Goal: Browse casually: Explore the website without a specific task or goal

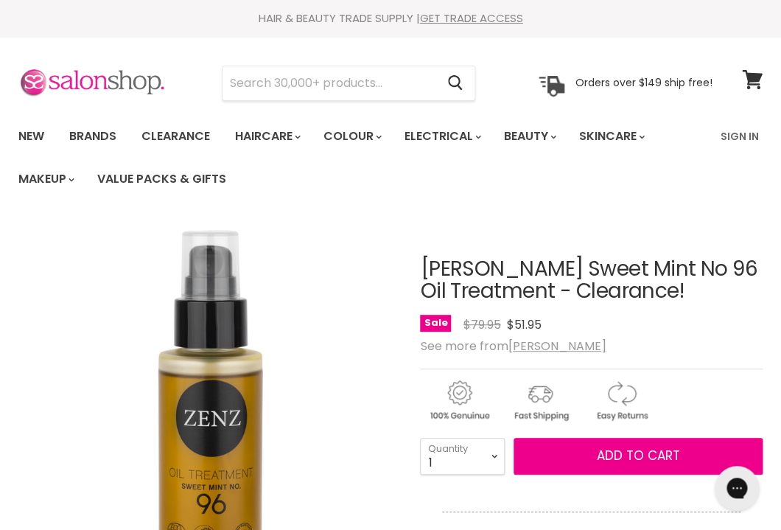
click at [49, 77] on img at bounding box center [91, 83] width 147 height 31
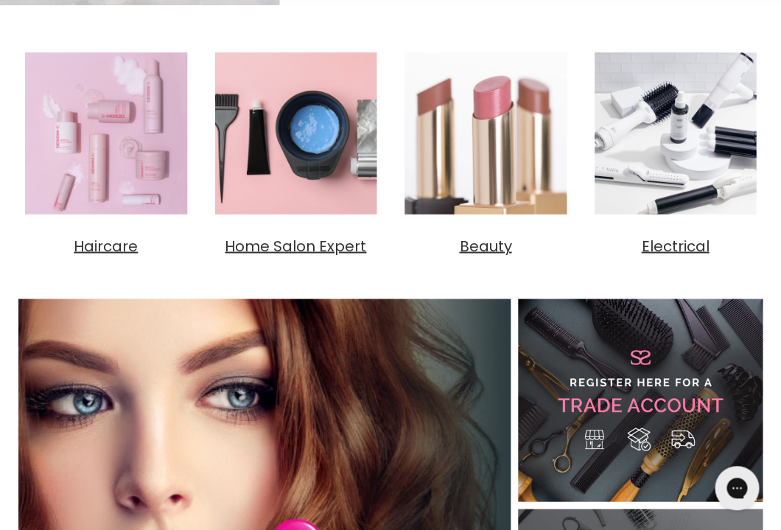
scroll to position [563, 0]
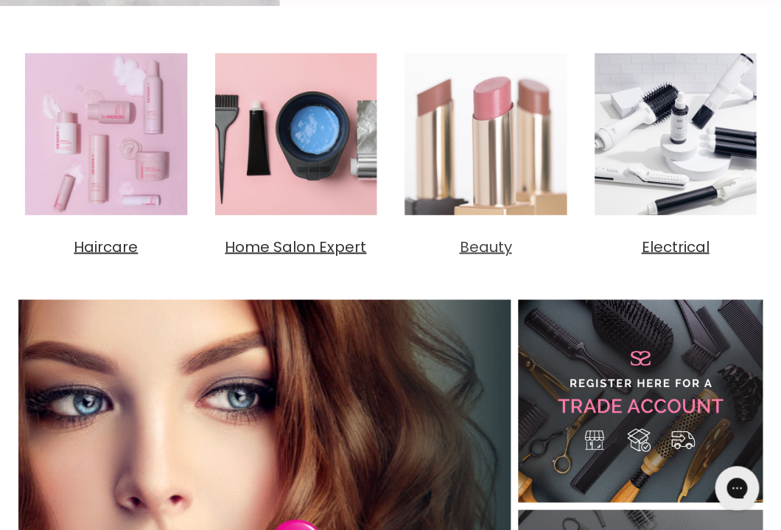
click at [516, 170] on img "Main content" at bounding box center [485, 133] width 175 height 175
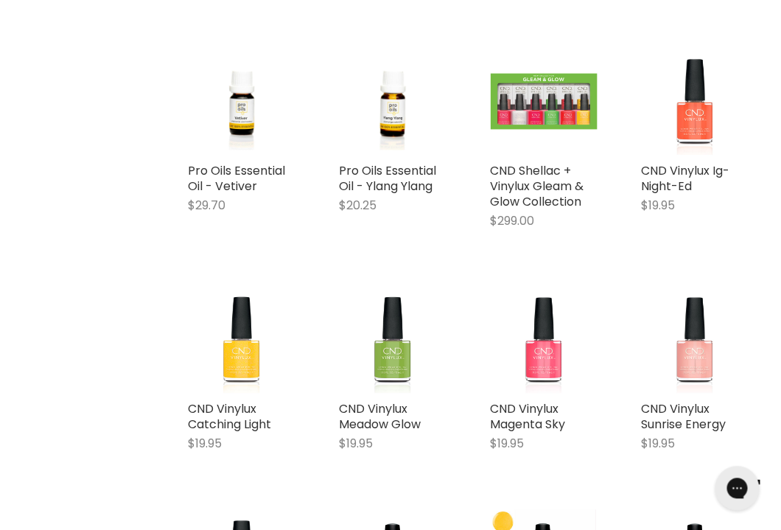
scroll to position [16915, 0]
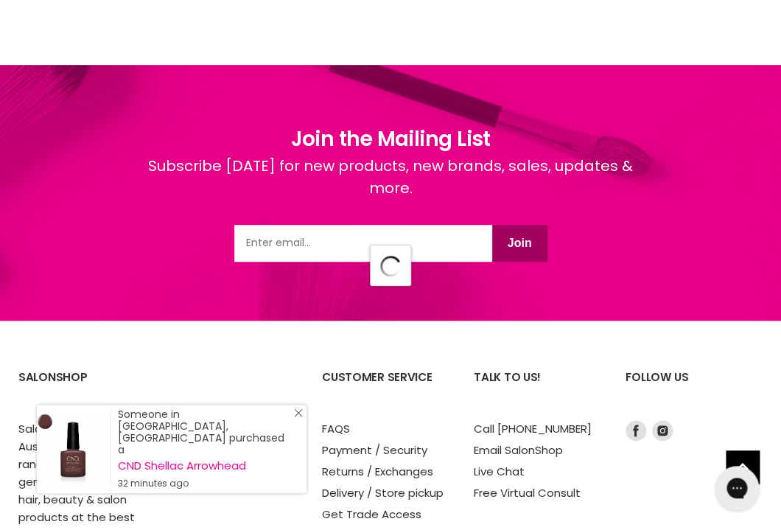
click at [296, 417] on icon "Close Icon" at bounding box center [298, 412] width 9 height 9
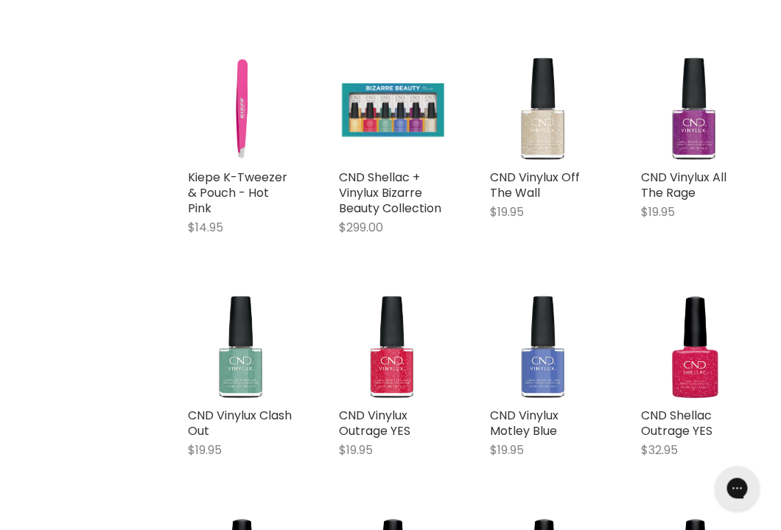
scroll to position [35259, 0]
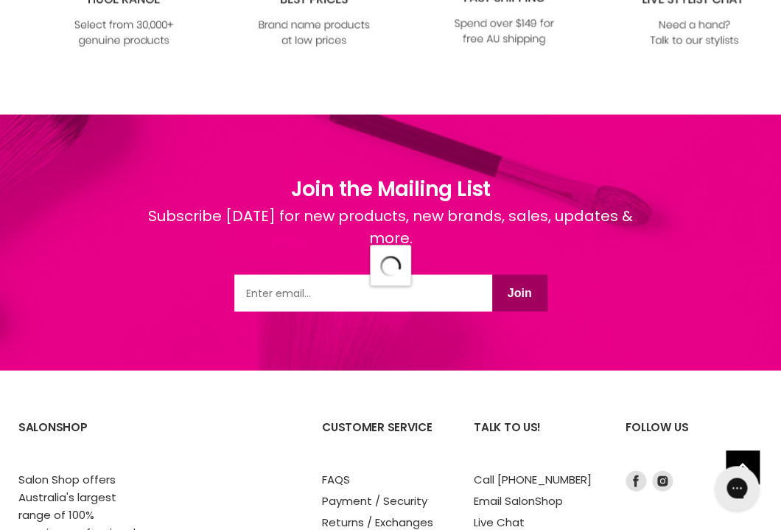
scroll to position [40889, 0]
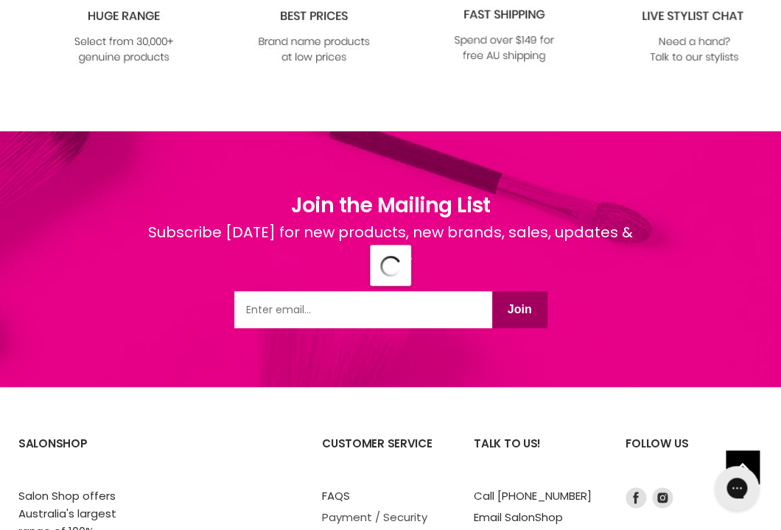
scroll to position [46484, 0]
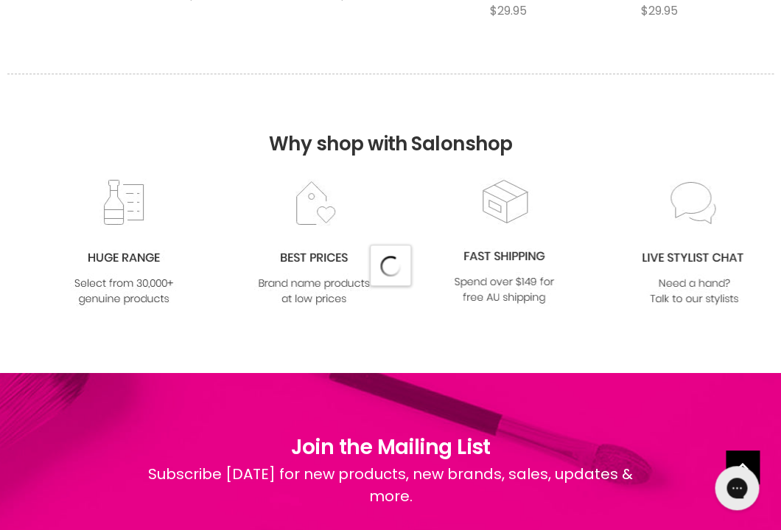
scroll to position [49240, 0]
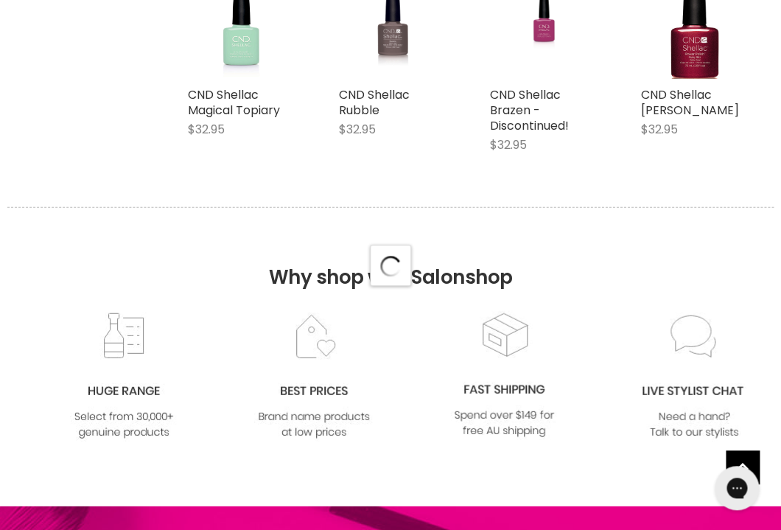
scroll to position [52151, 0]
